Goal: Task Accomplishment & Management: Manage account settings

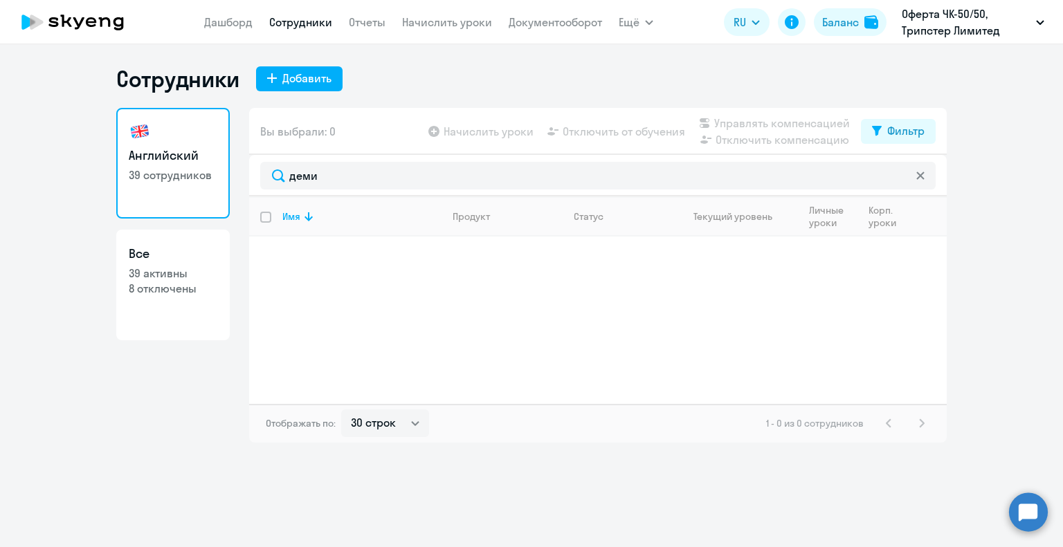
select select "30"
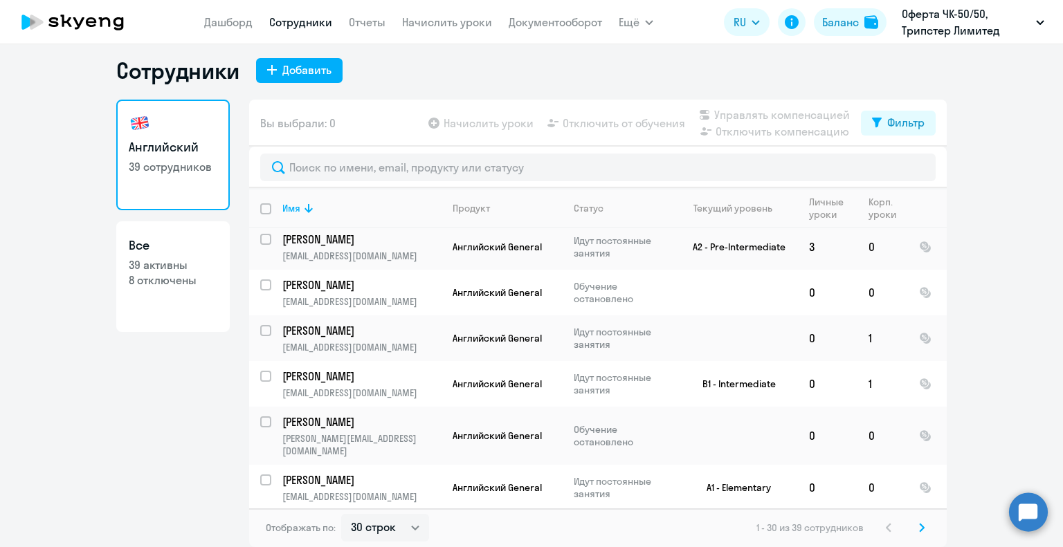
scroll to position [1098, 0]
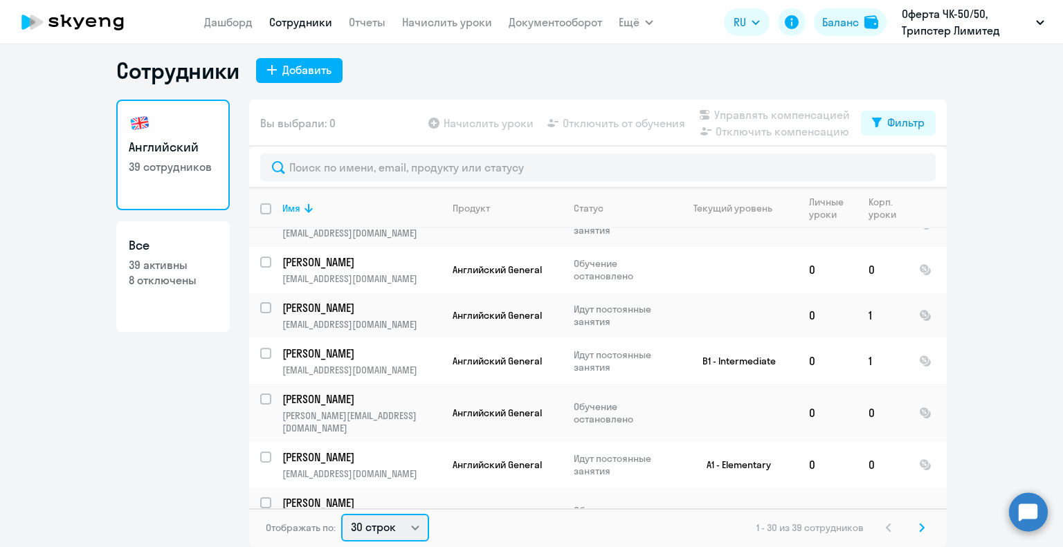
click at [405, 525] on select "30 строк 50 строк 100 строк" at bounding box center [385, 528] width 88 height 28
select select "50"
click at [341, 514] on select "30 строк 50 строк 100 строк" at bounding box center [385, 528] width 88 height 28
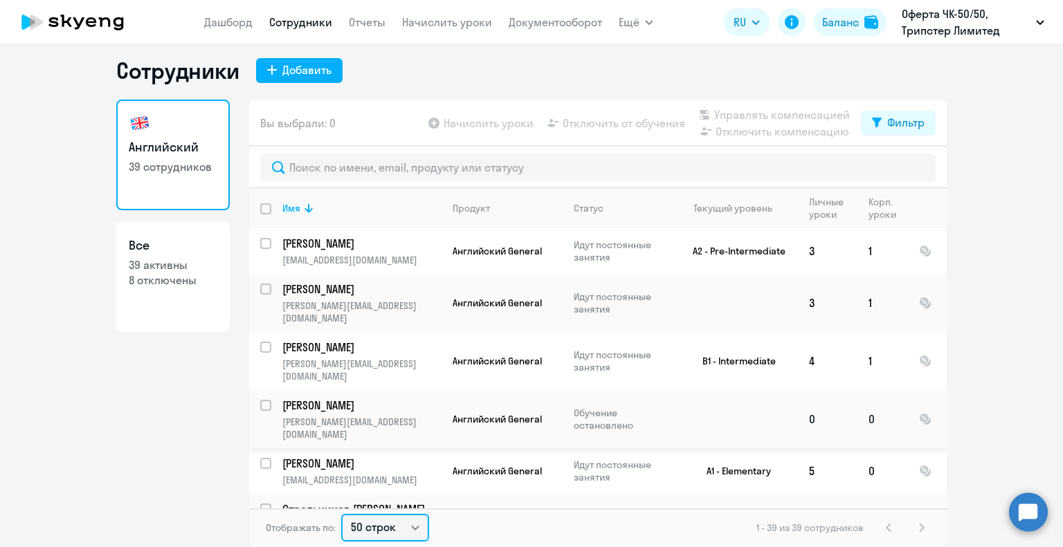
scroll to position [0, 0]
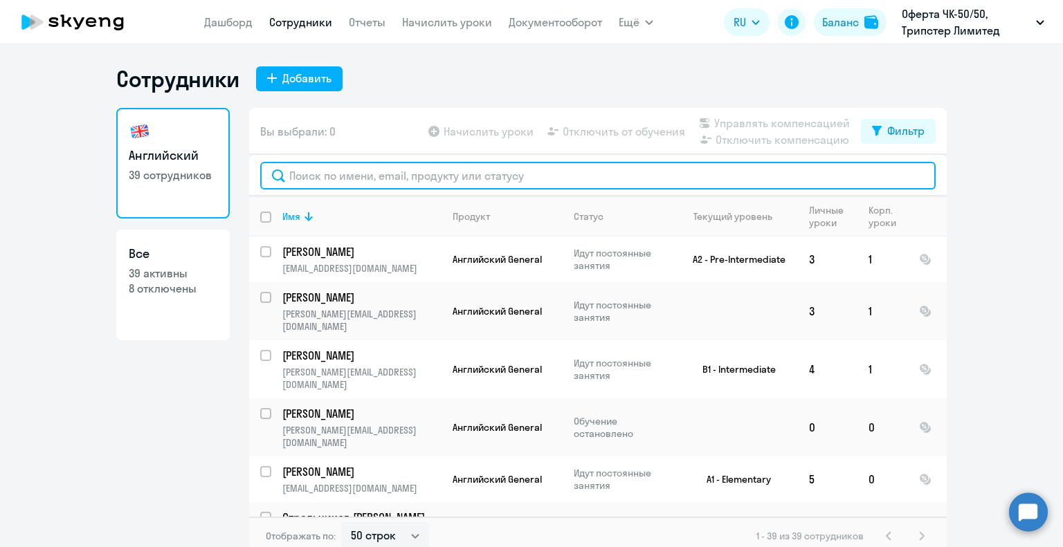
click at [313, 176] on input "text" at bounding box center [597, 176] width 675 height 28
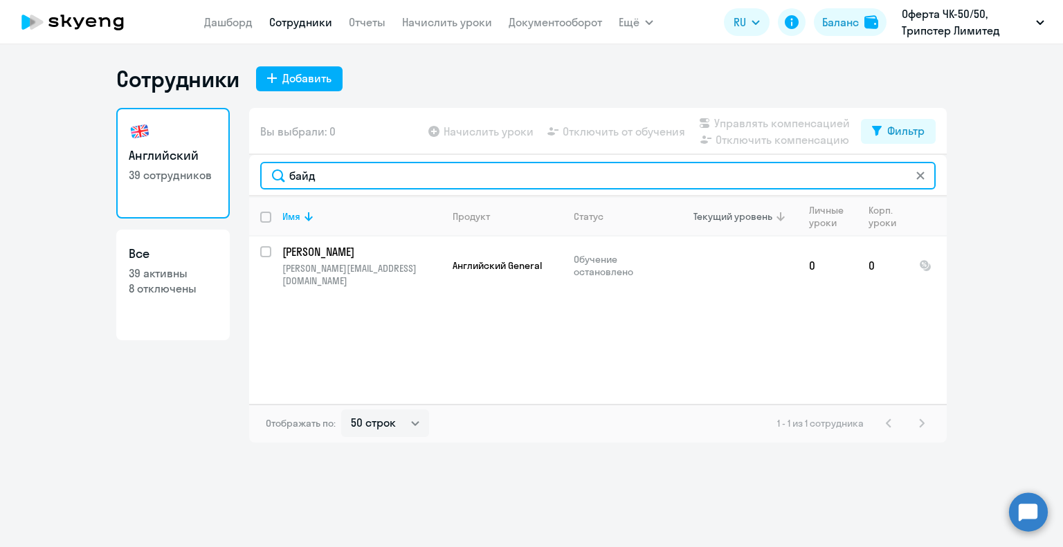
type input "байд"
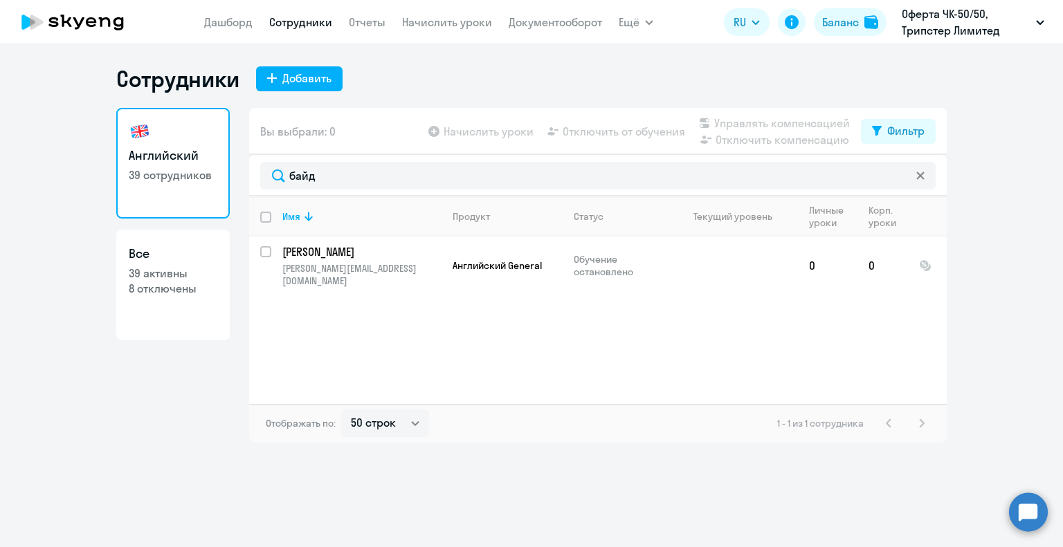
click at [468, 318] on div "Имя Продукт Статус Текущий уровень Личные уроки Корп. уроки [PERSON_NAME] [PERS…" at bounding box center [597, 300] width 697 height 208
click at [426, 248] on p "[PERSON_NAME]" at bounding box center [360, 251] width 156 height 15
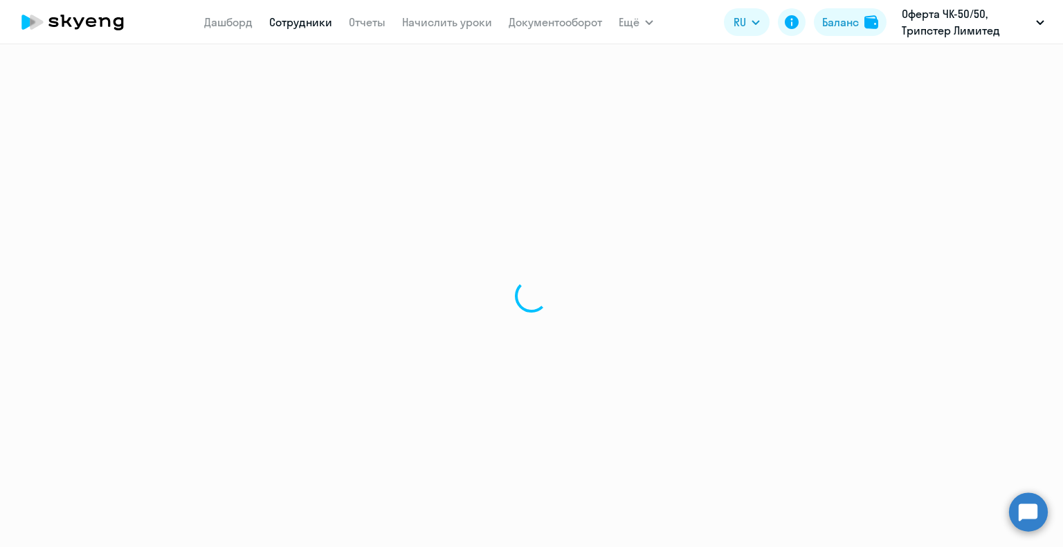
select select "english"
select select "30"
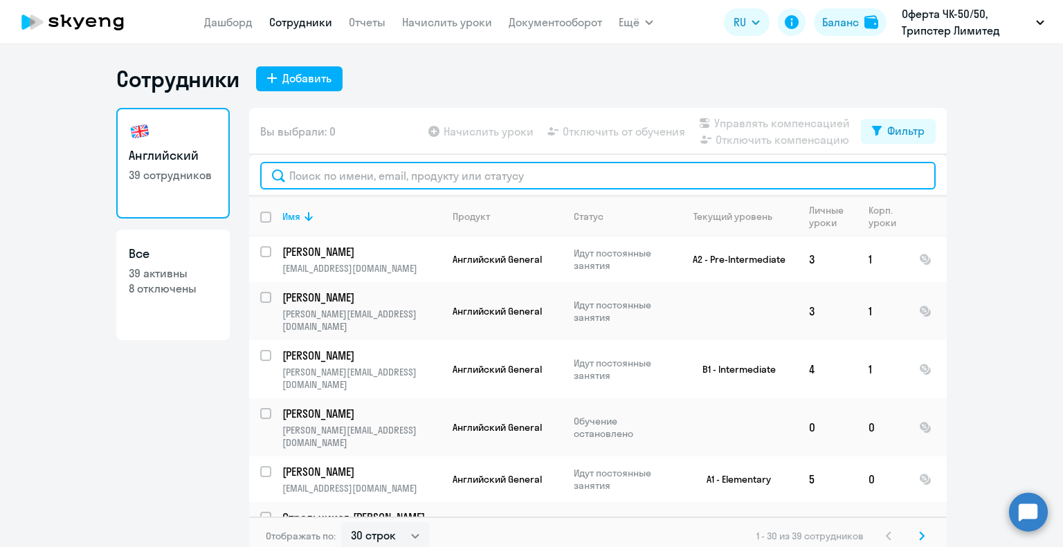
click at [318, 174] on input "text" at bounding box center [597, 176] width 675 height 28
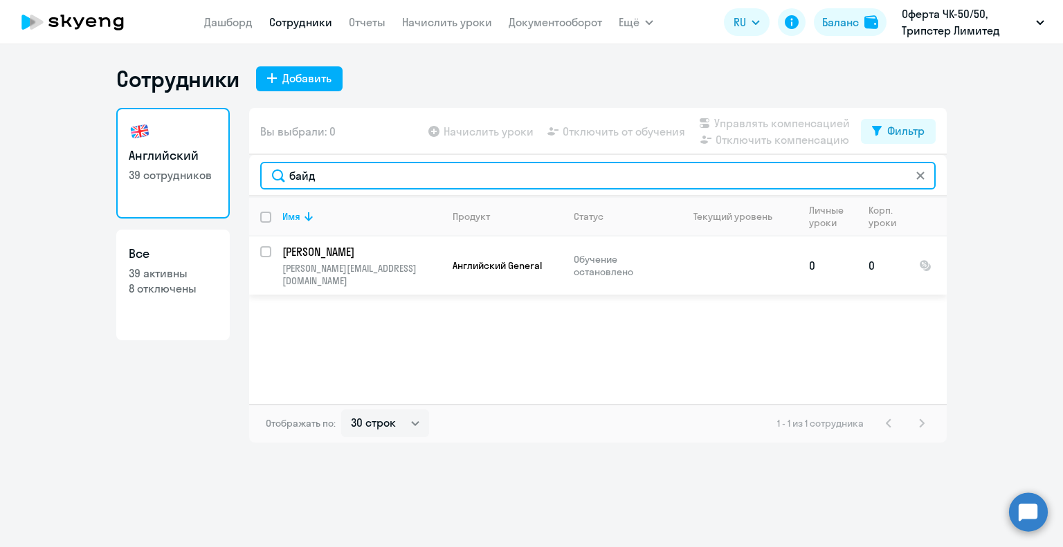
type input "байд"
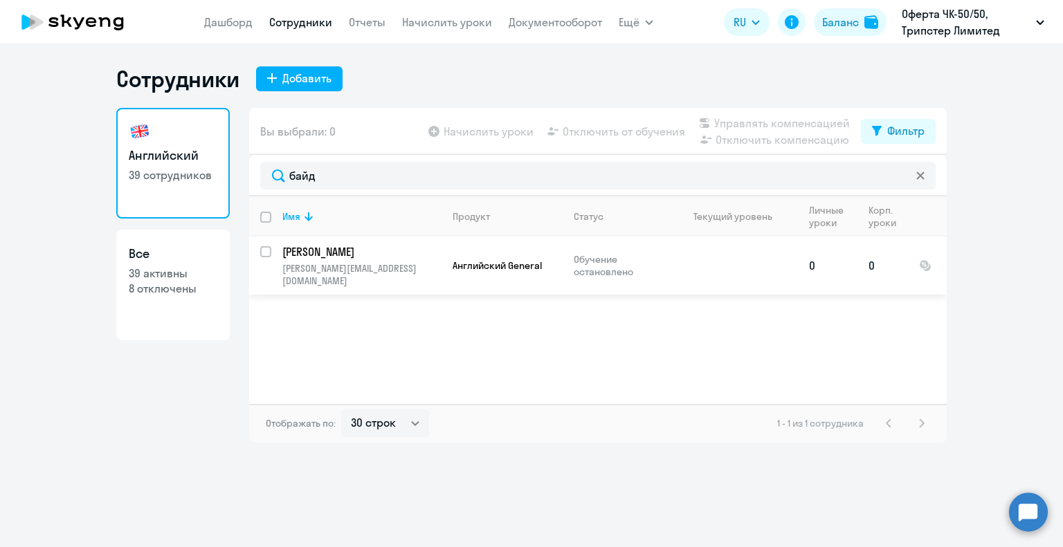
click at [266, 254] on input "select row 41024755" at bounding box center [274, 260] width 28 height 28
checkbox input "true"
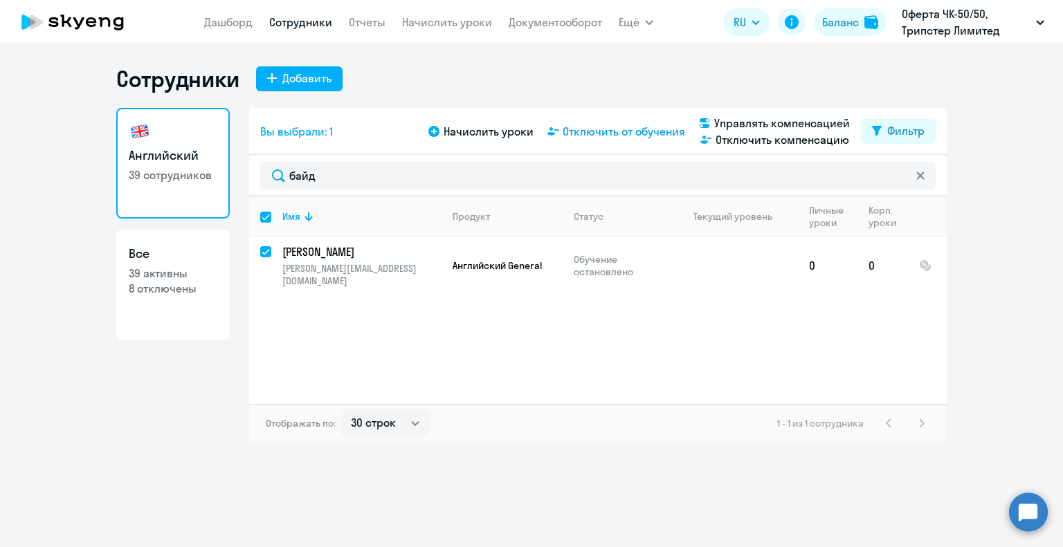
click at [623, 131] on span "Отключить от обучения" at bounding box center [623, 131] width 122 height 17
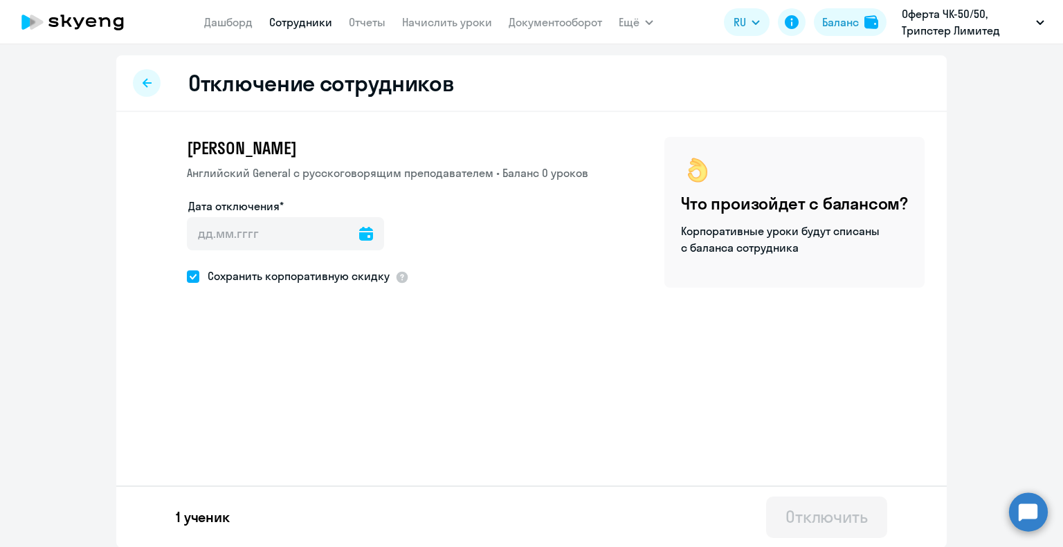
click at [359, 232] on icon at bounding box center [366, 234] width 14 height 14
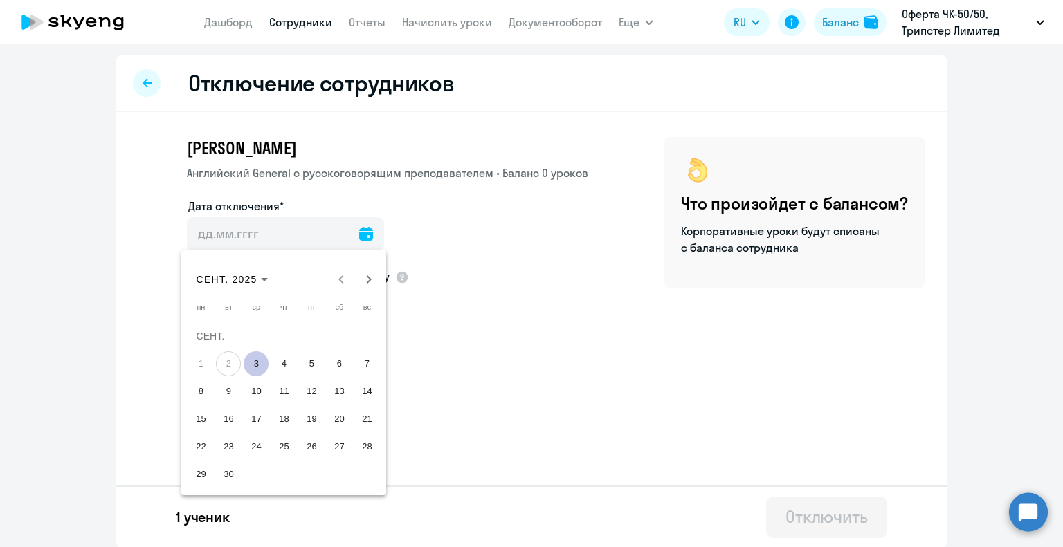
click at [259, 358] on span "3" at bounding box center [256, 363] width 25 height 25
type input "[DATE]"
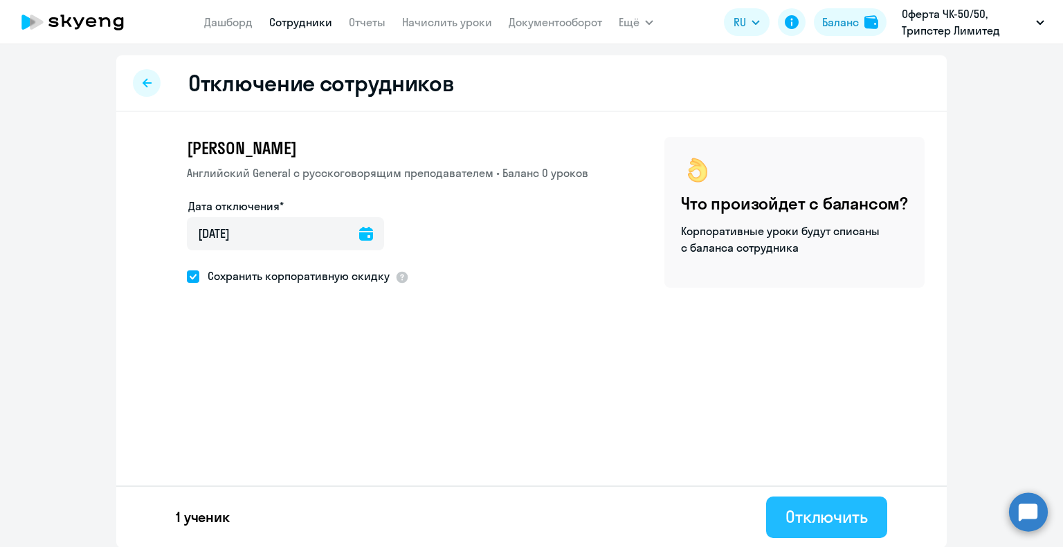
click at [814, 520] on div "Отключить" at bounding box center [826, 517] width 82 height 22
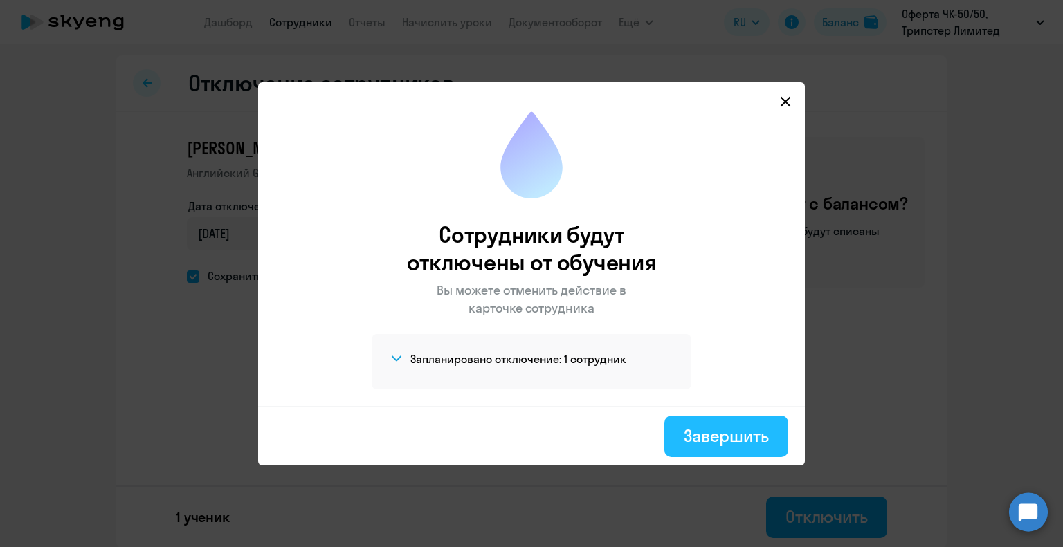
click at [724, 434] on div "Завершить" at bounding box center [726, 436] width 85 height 22
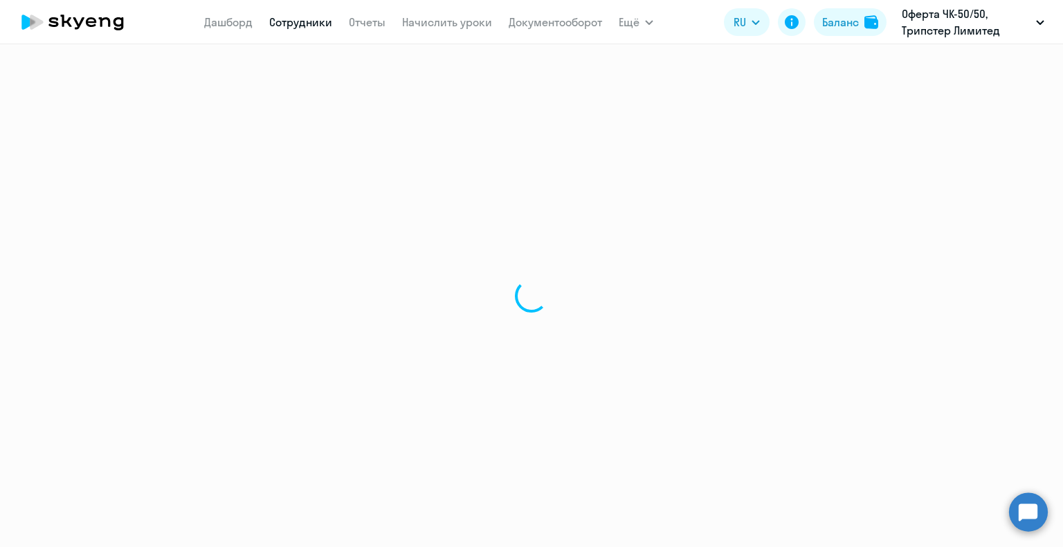
select select "30"
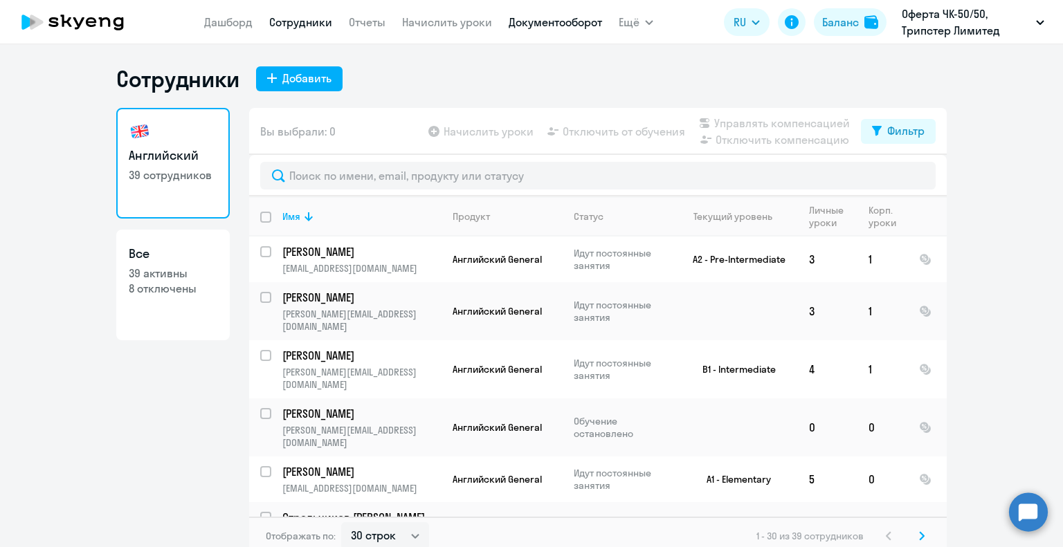
click at [556, 21] on link "Документооборот" at bounding box center [555, 22] width 93 height 14
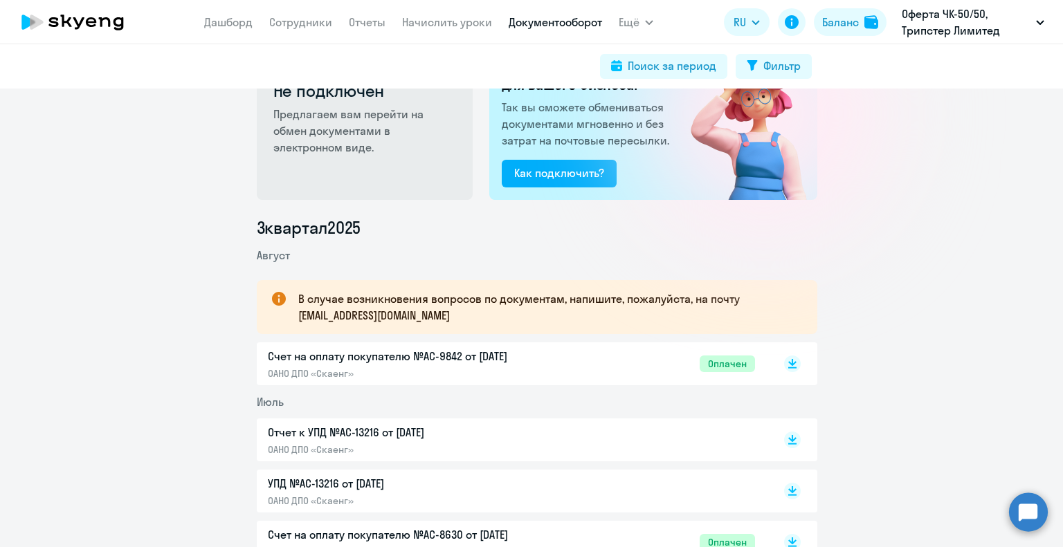
scroll to position [69, 0]
